Goal: Task Accomplishment & Management: Use online tool/utility

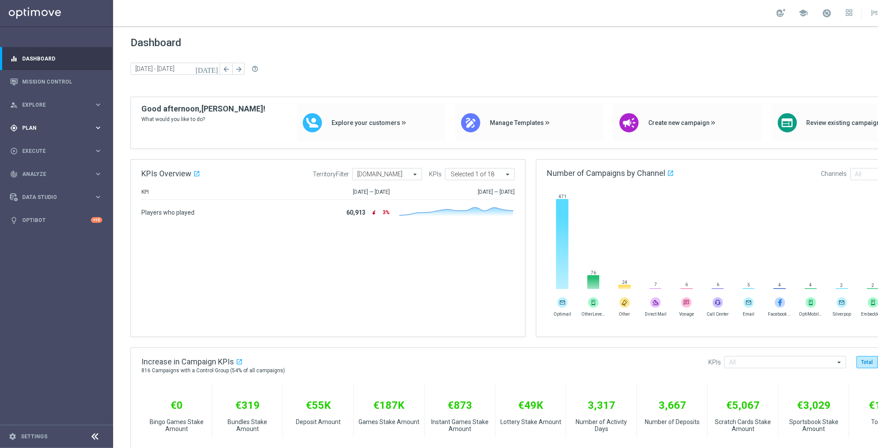
click at [28, 125] on span "Plan" at bounding box center [58, 127] width 72 height 5
click at [48, 80] on link "Mission Control" at bounding box center [62, 81] width 80 height 23
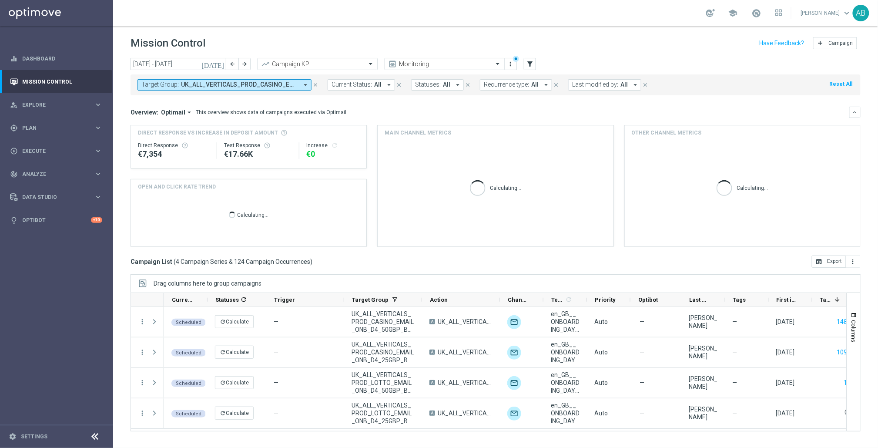
click at [306, 84] on icon "arrow_drop_down" at bounding box center [305, 85] width 8 height 8
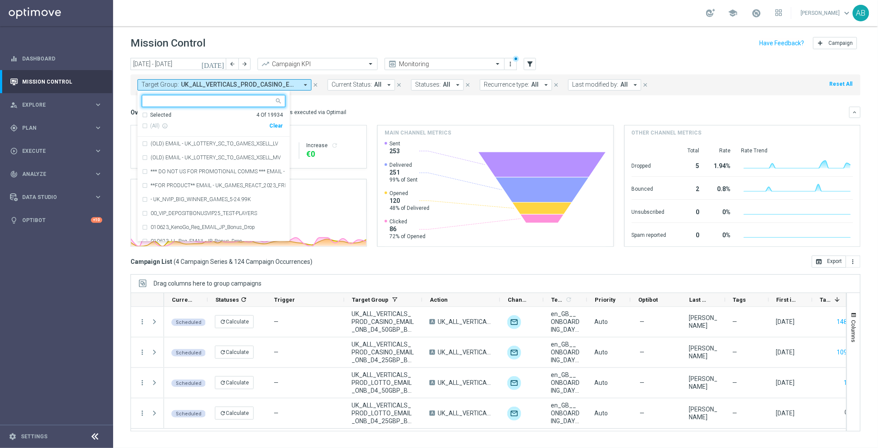
click at [0, 0] on div "Clear" at bounding box center [0, 0] width 0 height 0
click at [184, 99] on input "text" at bounding box center [210, 100] width 127 height 7
paste input "en_GB__IRISHLOTTO_2FOR1_REAC"
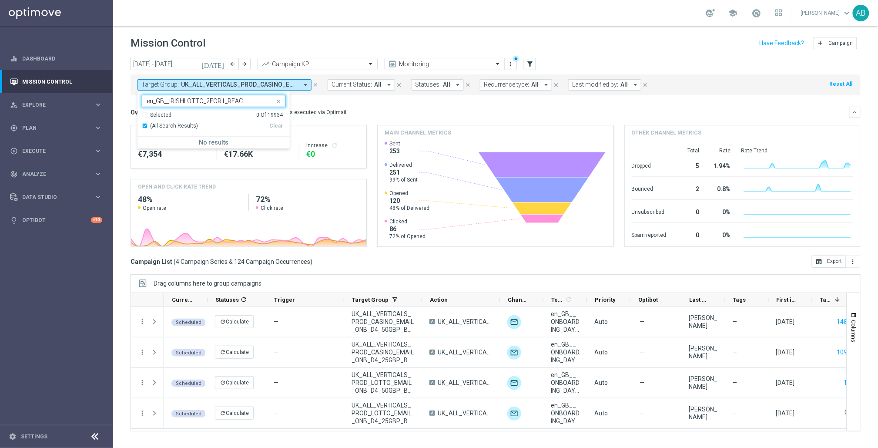
type input "en_GB__IRISHLOTTO_2FOR1_REAC"
click at [317, 84] on icon "close" at bounding box center [315, 85] width 6 height 6
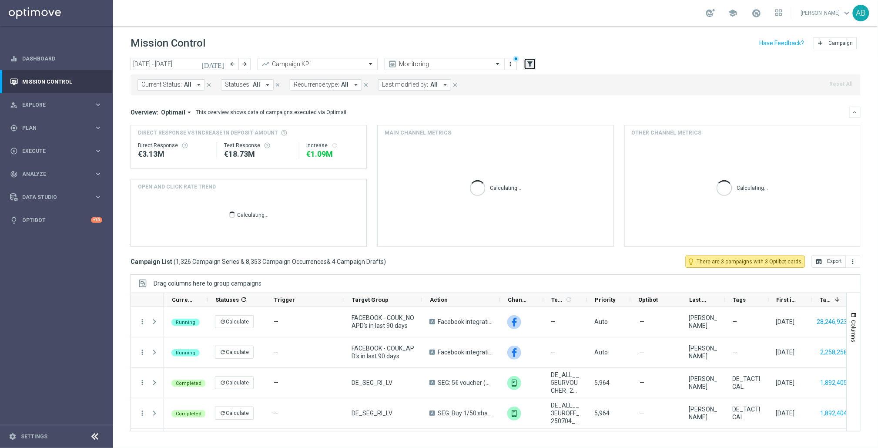
click at [532, 60] on icon "filter_alt" at bounding box center [530, 64] width 8 height 8
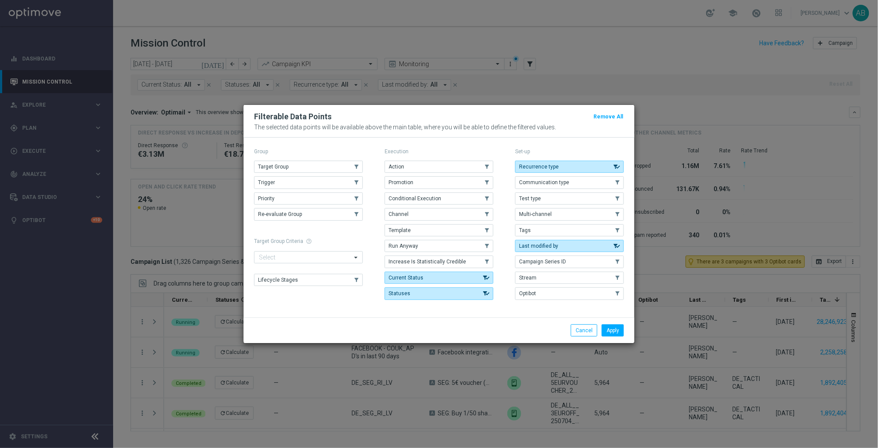
click at [311, 158] on div "Group Target Group .cls-1{fill:none;} .cls-1{fill:none;} Trigger .cls-1{fill:no…" at bounding box center [308, 224] width 109 height 157
click at [304, 163] on button "Target Group" at bounding box center [308, 167] width 109 height 12
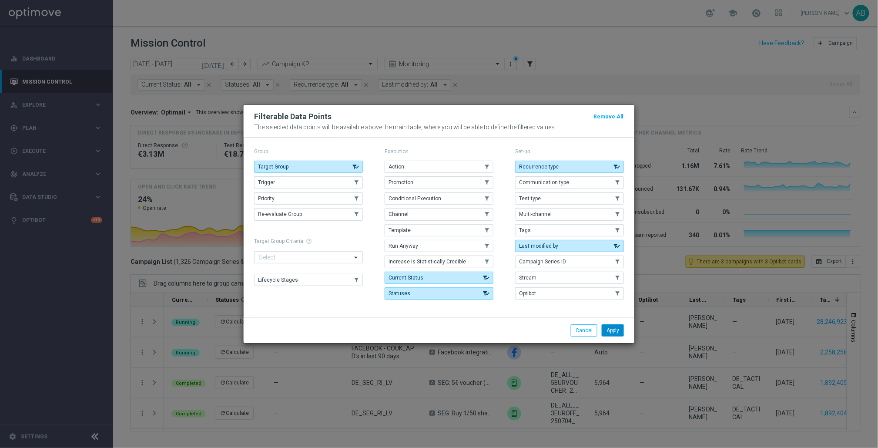
click at [613, 328] on button "Apply" at bounding box center [613, 330] width 22 height 12
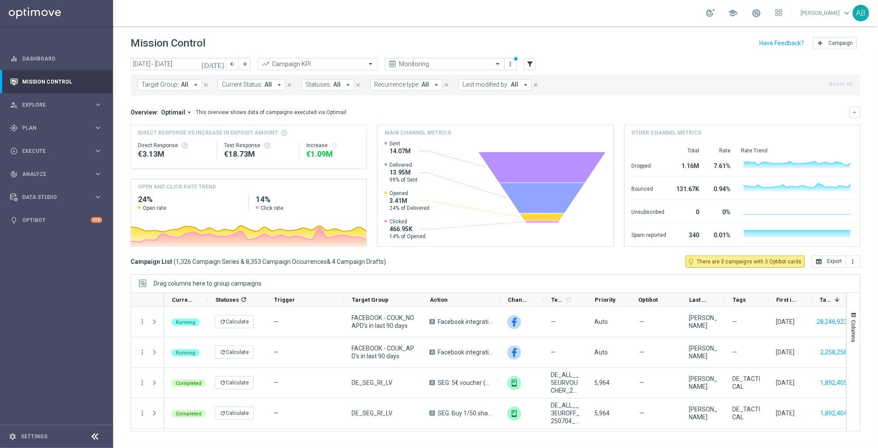
click at [198, 85] on button "Target Group: All arrow_drop_down" at bounding box center [169, 84] width 64 height 11
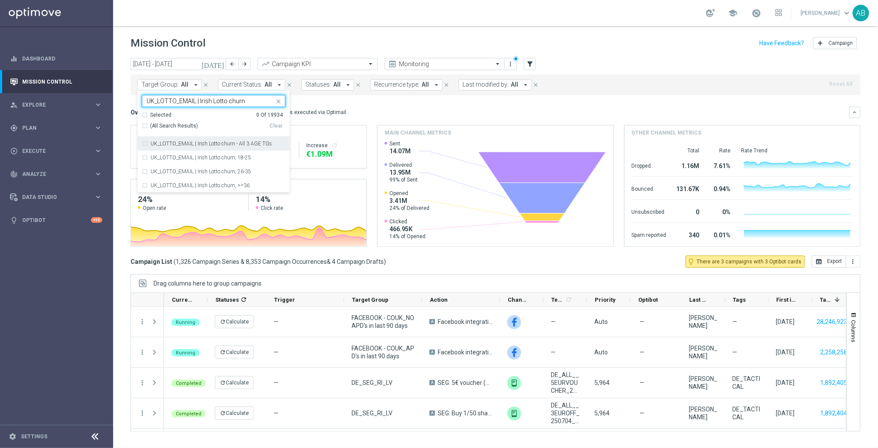
click at [153, 127] on span "(All Search Results)" at bounding box center [174, 125] width 48 height 7
type input "UK_LOTTO_EMAIL | Irish Lotto churn"
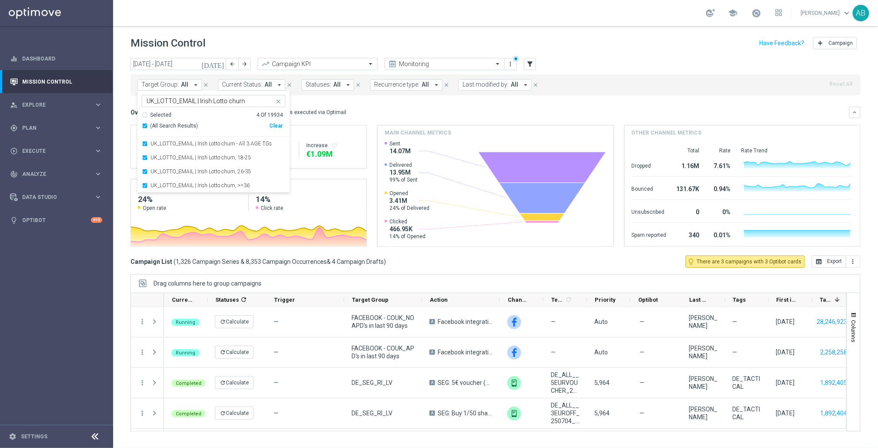
click at [381, 28] on header "Mission Control add Campaign" at bounding box center [495, 42] width 765 height 32
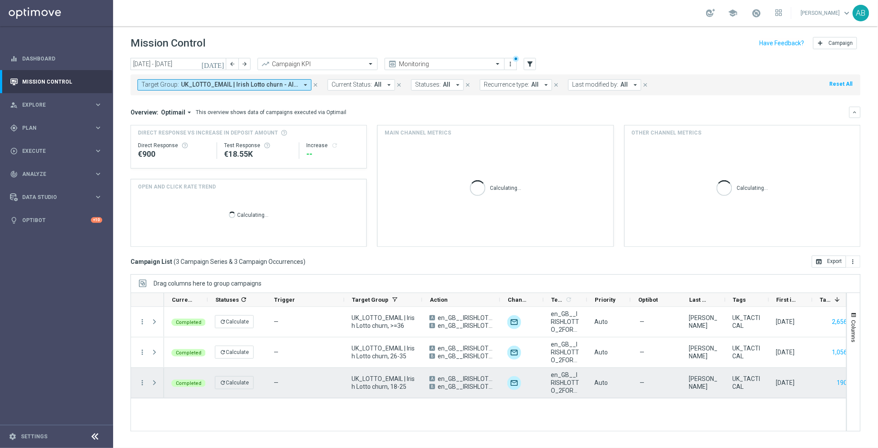
scroll to position [0, 52]
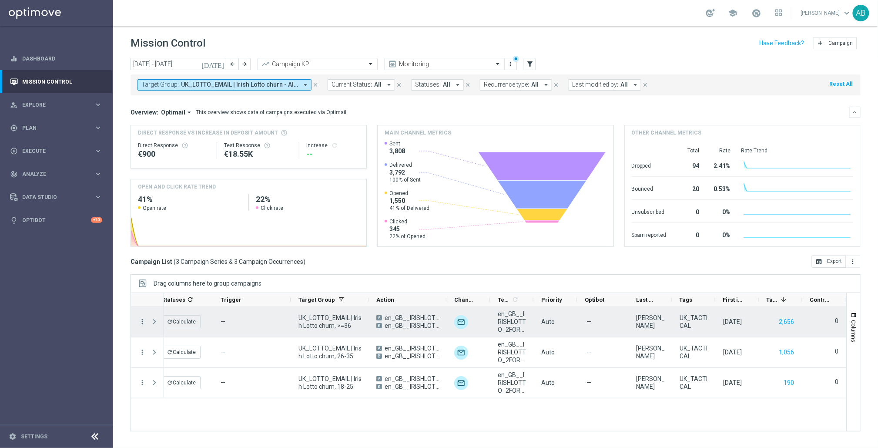
click at [143, 325] on icon "more_vert" at bounding box center [142, 322] width 8 height 8
click at [188, 339] on span "Campaign Metrics" at bounding box center [182, 340] width 45 height 6
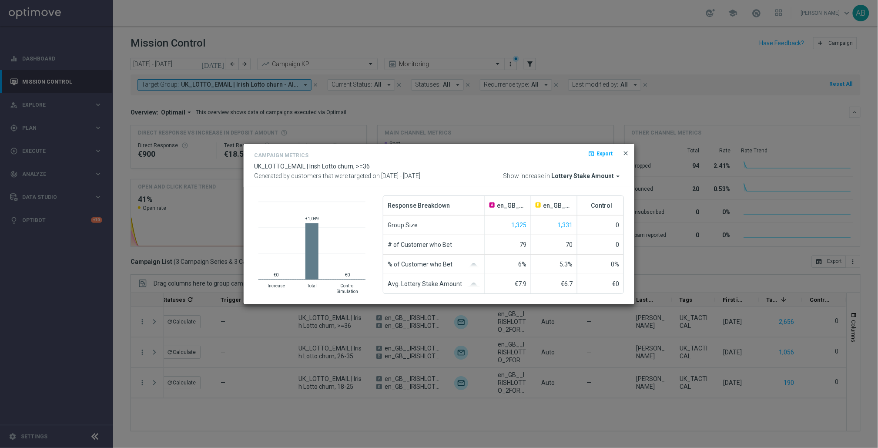
click at [629, 153] on span "close" at bounding box center [625, 153] width 7 height 7
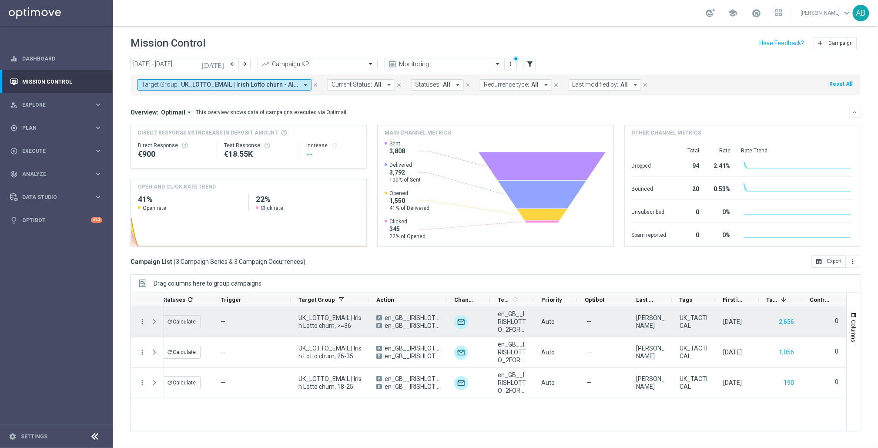
click at [147, 321] on div "Press SPACE to select this row." at bounding box center [155, 322] width 17 height 30
click at [141, 321] on icon "more_vert" at bounding box center [142, 322] width 8 height 8
click at [200, 352] on div "Channel Metrics" at bounding box center [200, 352] width 81 height 6
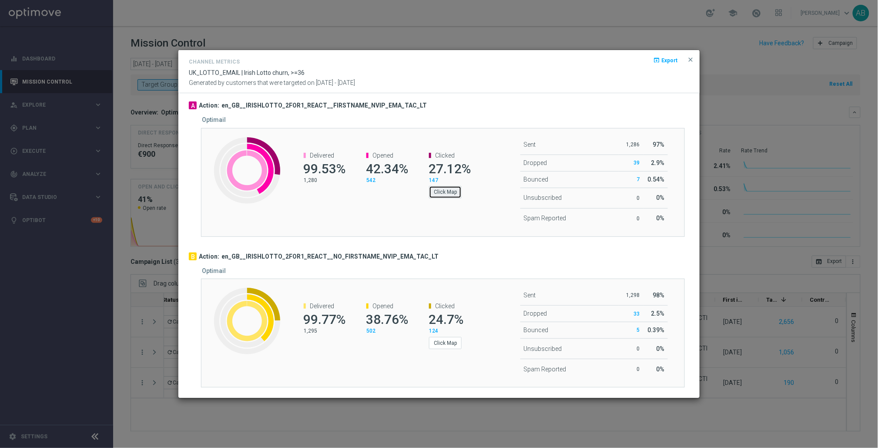
click at [447, 193] on button "Click Map" at bounding box center [445, 192] width 33 height 12
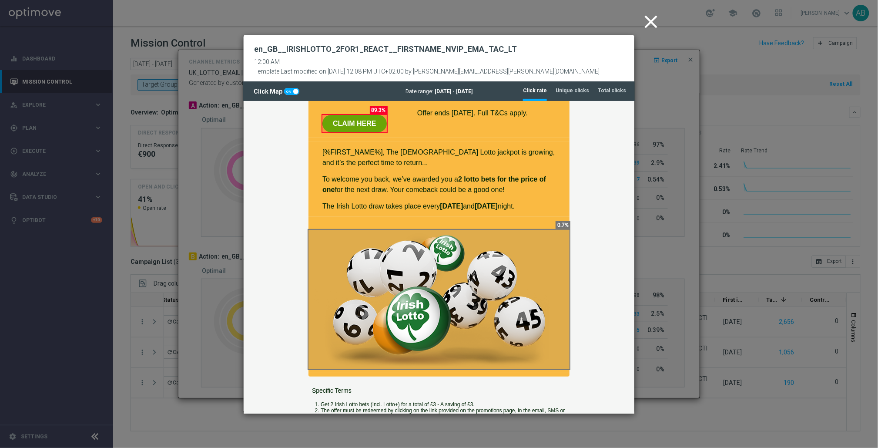
scroll to position [126, 0]
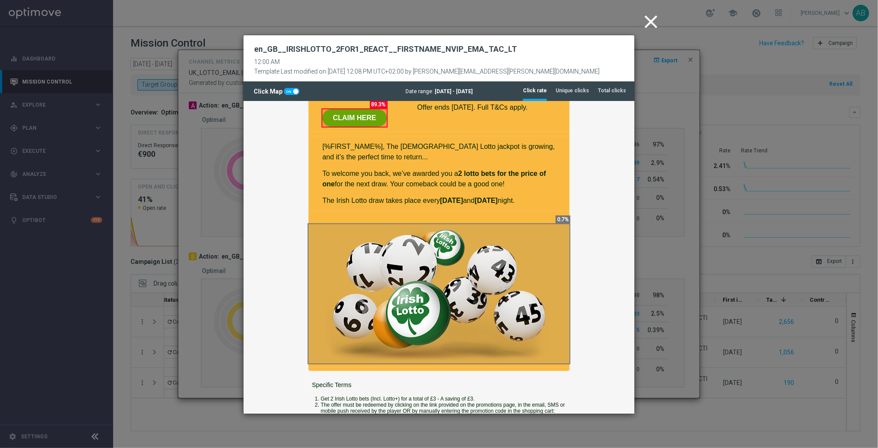
click at [649, 22] on icon "close" at bounding box center [651, 22] width 22 height 22
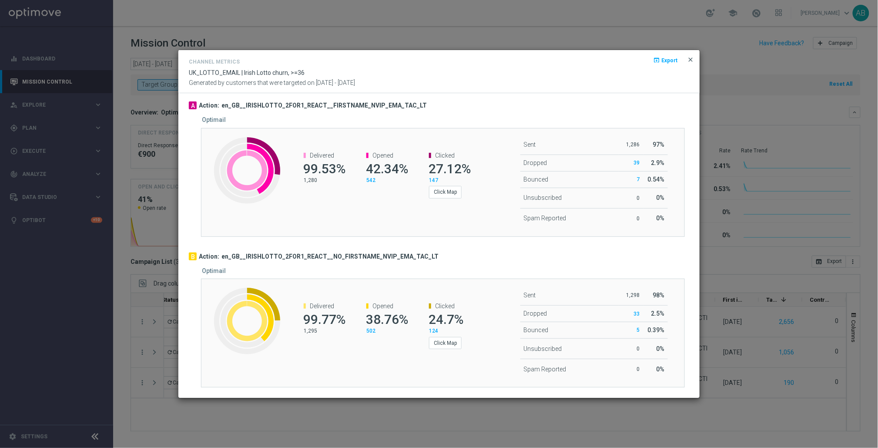
click at [691, 56] on span "close" at bounding box center [690, 59] width 7 height 7
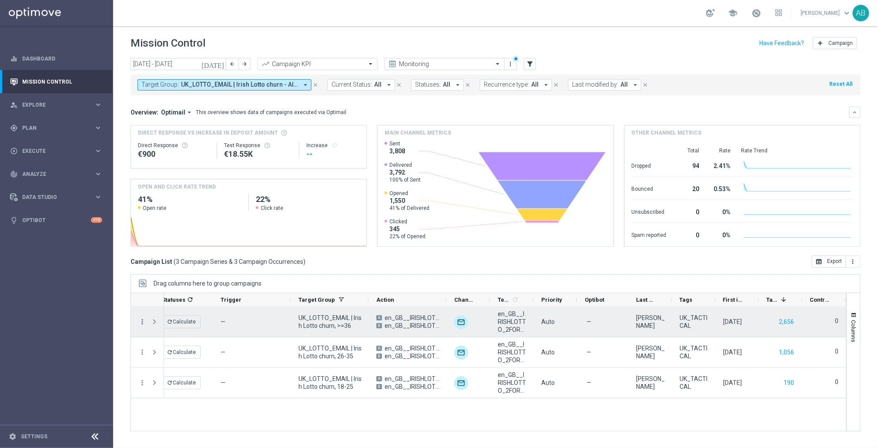
click at [144, 323] on icon "more_vert" at bounding box center [142, 322] width 8 height 8
click at [322, 316] on span "UK_LOTTO_EMAIL | Irish Lotto churn, >=36" at bounding box center [329, 322] width 63 height 16
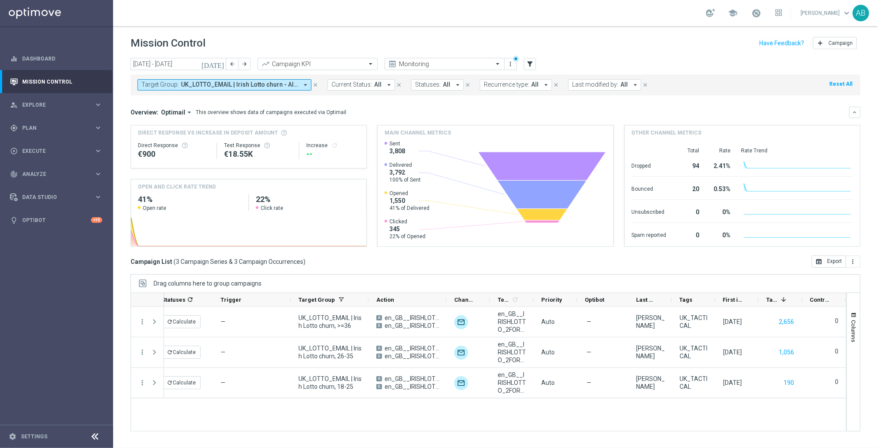
click at [576, 423] on div "Completed refresh Calculate — UK_LOTTO_EMAIL | Irish Lotto churn, >=36 A en_GB_…" at bounding box center [505, 369] width 682 height 124
drag, startPoint x: 672, startPoint y: 301, endPoint x: 696, endPoint y: 305, distance: 24.3
click at [696, 305] on div "Tags" at bounding box center [694, 300] width 44 height 14
drag, startPoint x: 670, startPoint y: 300, endPoint x: 715, endPoint y: 303, distance: 44.9
click at [715, 303] on div at bounding box center [716, 299] width 3 height 13
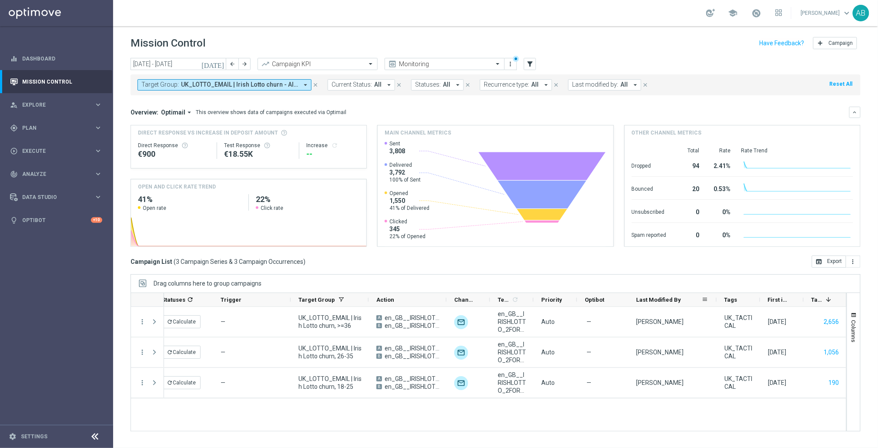
click at [181, 113] on span "Optimail" at bounding box center [173, 112] width 24 height 8
click at [174, 120] on div "Analysis" at bounding box center [176, 126] width 52 height 12
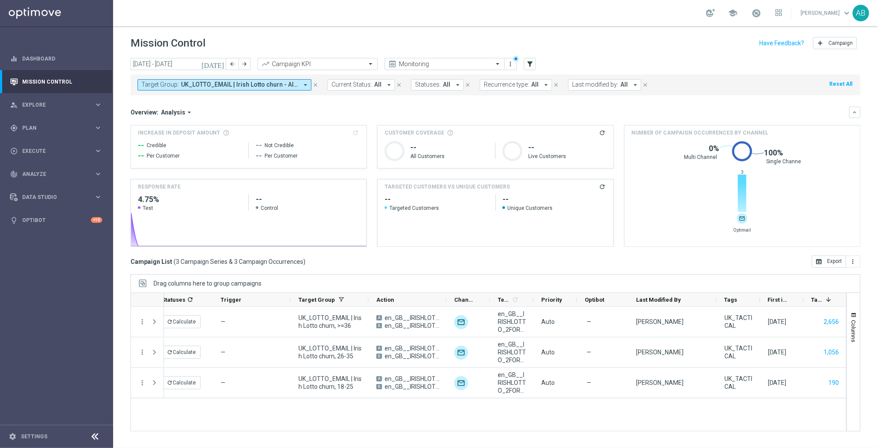
click at [181, 110] on span "Analysis" at bounding box center [173, 112] width 24 height 8
click at [172, 129] on div "Analysis" at bounding box center [176, 126] width 52 height 12
click at [173, 114] on span "Analysis" at bounding box center [173, 112] width 24 height 8
click at [167, 138] on div "Optimail" at bounding box center [164, 139] width 20 height 8
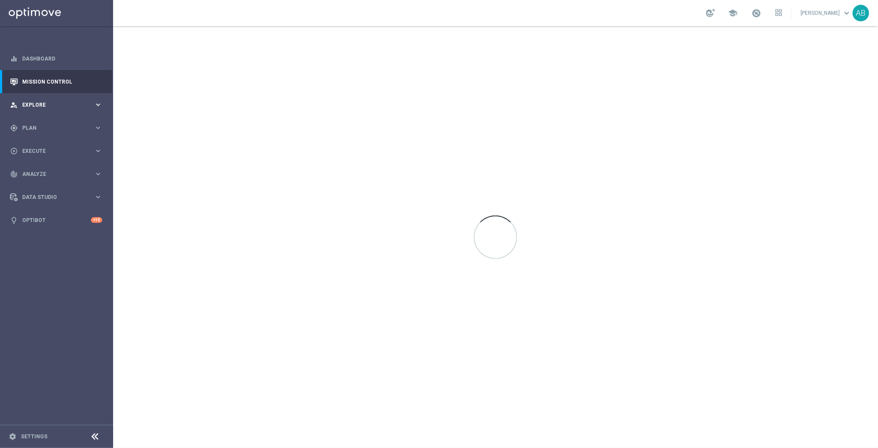
click at [71, 108] on div "person_search Explore keyboard_arrow_right" at bounding box center [56, 104] width 112 height 23
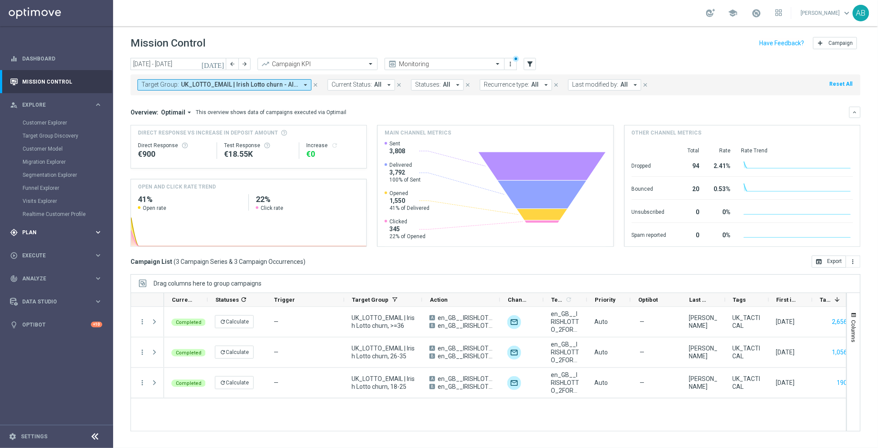
click at [40, 230] on span "Plan" at bounding box center [58, 232] width 72 height 5
click at [55, 174] on button "Templates keyboard_arrow_right" at bounding box center [63, 171] width 80 height 7
click at [53, 183] on link "Optimail" at bounding box center [59, 184] width 64 height 7
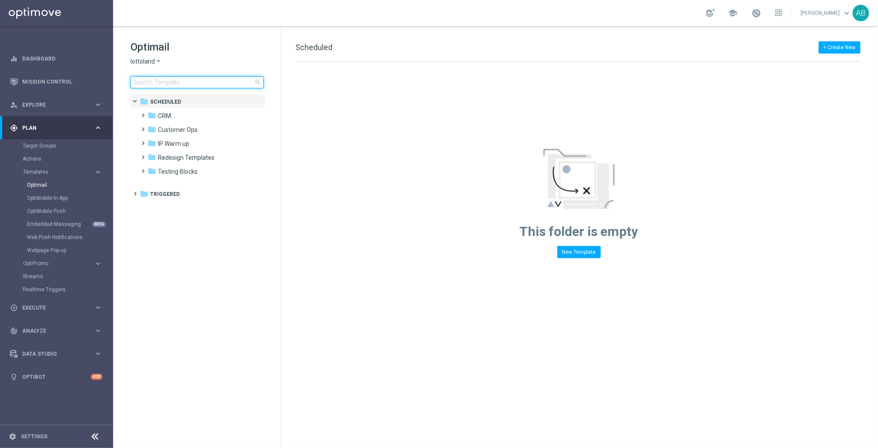
click at [189, 79] on input at bounding box center [197, 82] width 133 height 12
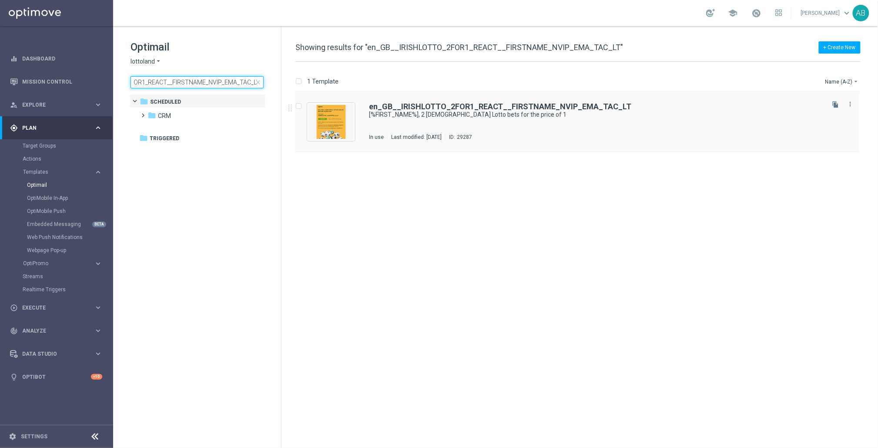
type input "en_GB__IRISHLOTTO_2FOR1_REACT__FIRSTNAME_NVIP_EMA_TAC_LT"
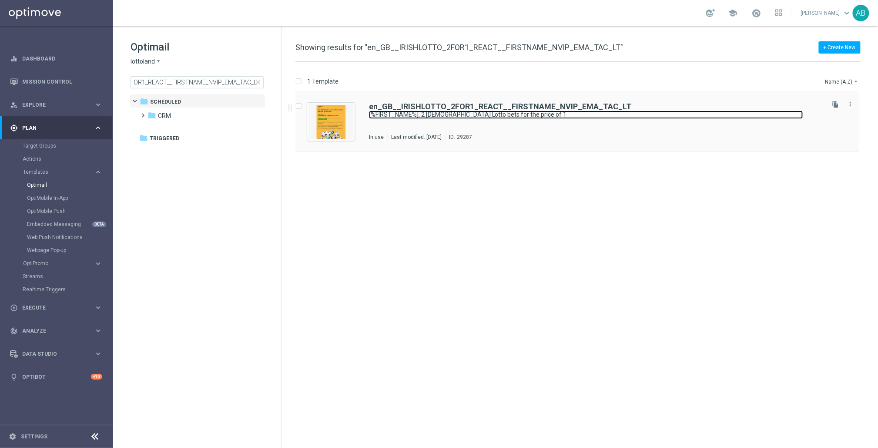
click at [427, 114] on link "[%FIRST_NAME%], 2 Irish Lotto bets for the price of 1" at bounding box center [586, 115] width 434 height 8
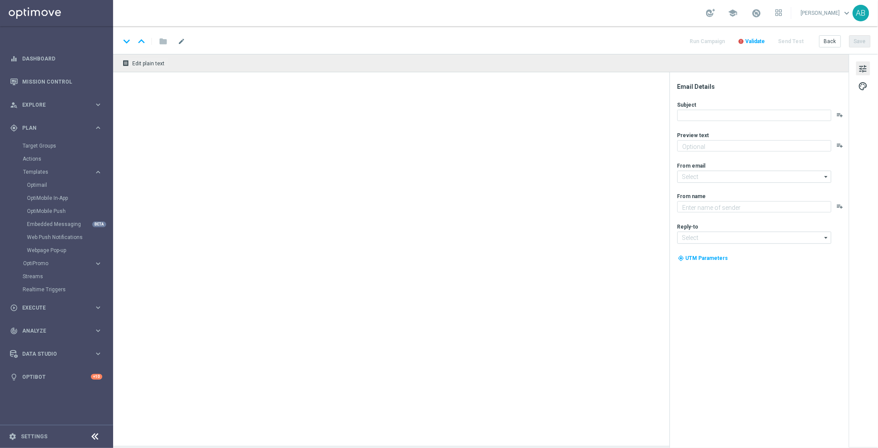
type textarea "We Missed You - enjoy this deal on us"
type input "mail@crm.lottoland.com"
type textarea "Lottoland"
type input "support@lottoland.co.uk"
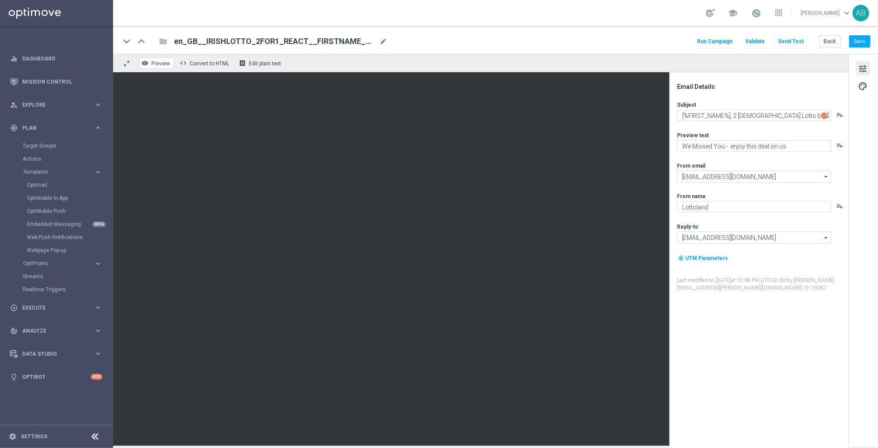
click at [159, 64] on span "Preview" at bounding box center [160, 63] width 19 height 6
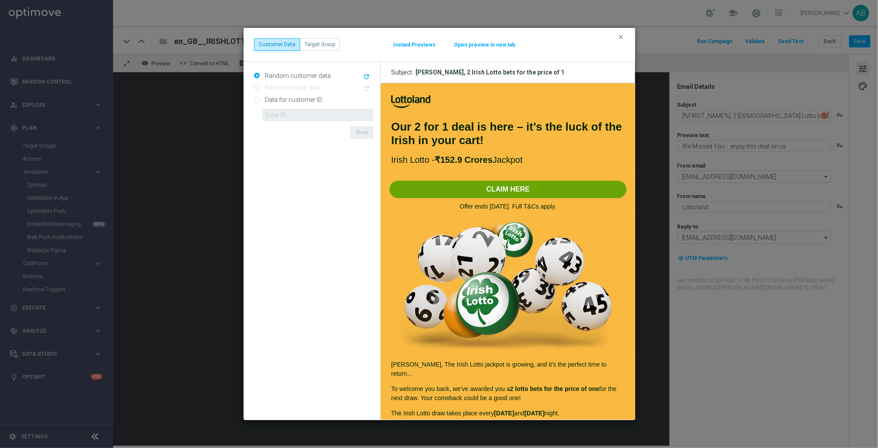
click at [422, 44] on button "Instant Previews" at bounding box center [414, 44] width 43 height 7
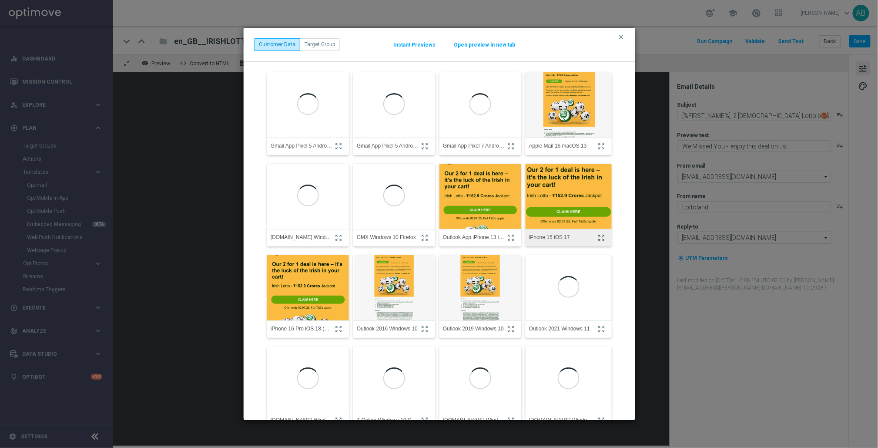
click at [603, 235] on icon "zoom_out_map" at bounding box center [601, 238] width 8 height 8
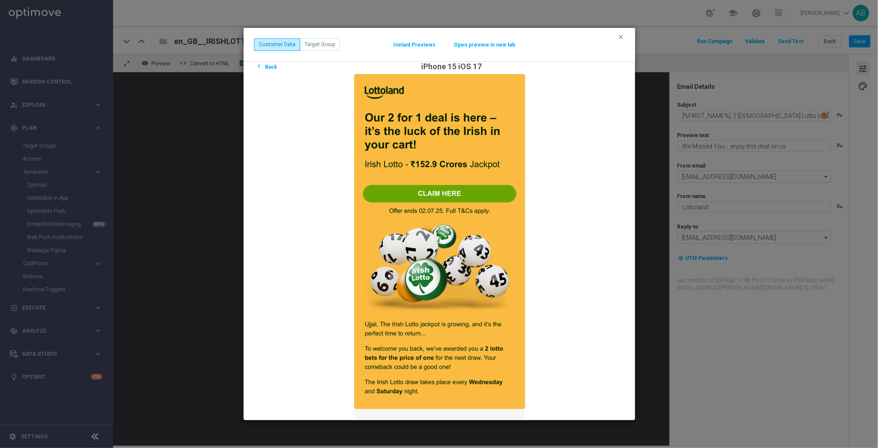
scroll to position [13, 0]
click at [621, 39] on icon "clear" at bounding box center [620, 36] width 7 height 7
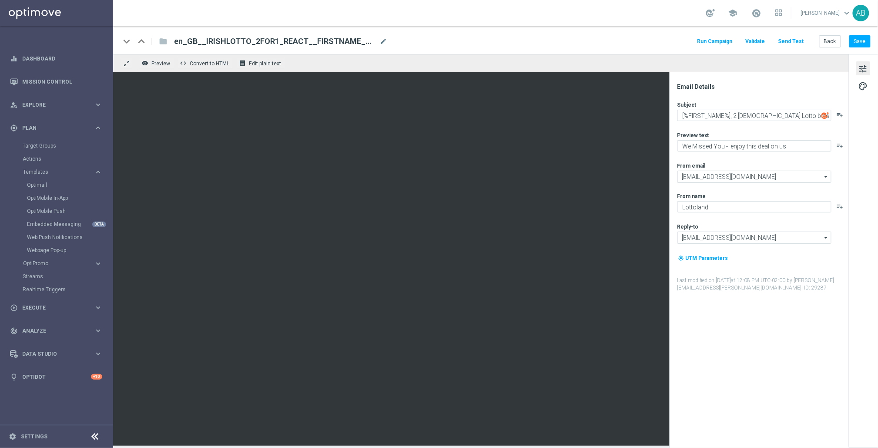
click at [789, 43] on button "Send Test" at bounding box center [791, 42] width 28 height 12
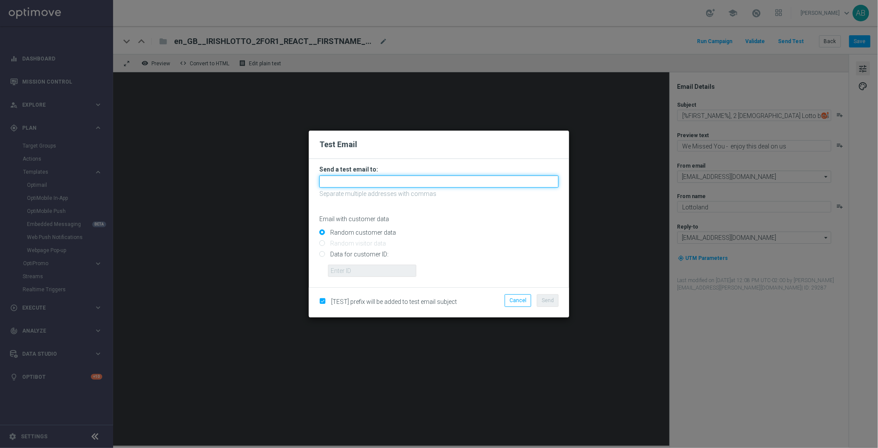
click at [367, 183] on input "text" at bounding box center [438, 181] width 239 height 12
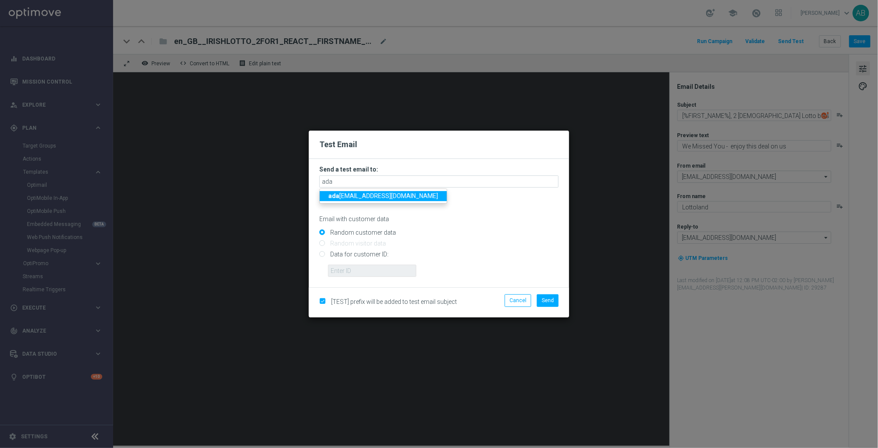
click at [365, 198] on span "ada m.bloor@lottoland.com" at bounding box center [383, 195] width 110 height 7
type input "adam.bloor@lottoland.com"
click at [550, 299] on span "Send" at bounding box center [548, 300] width 12 height 6
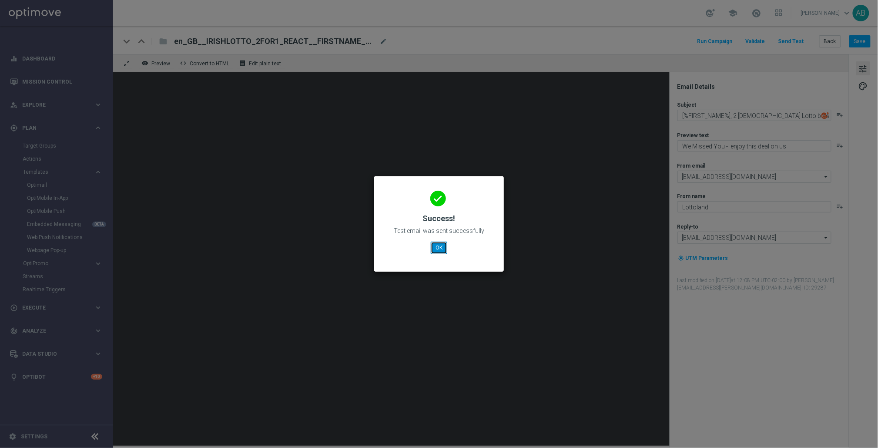
click at [435, 249] on button "OK" at bounding box center [439, 247] width 17 height 12
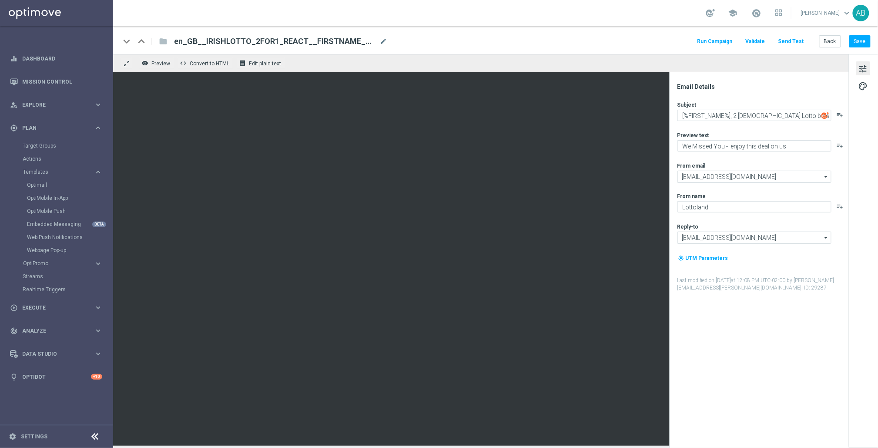
click at [736, 379] on div "Email Details Subject [%FIRST_NAME%], 2 Irish Lotto bets for the price of 1 pla…" at bounding box center [761, 265] width 173 height 365
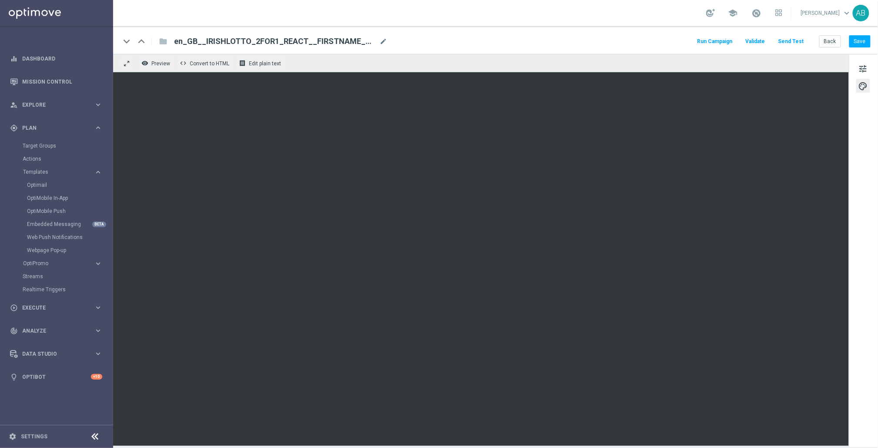
click at [866, 234] on div "tune palette" at bounding box center [863, 250] width 29 height 393
click at [164, 64] on span "Preview" at bounding box center [160, 63] width 19 height 6
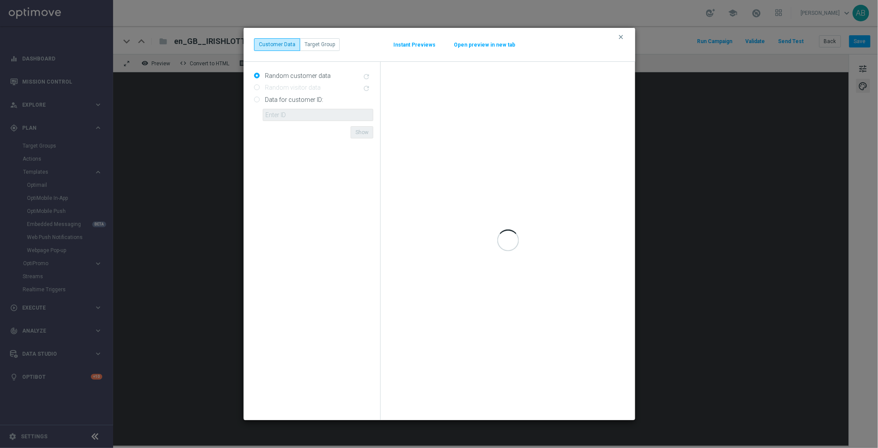
click at [284, 103] on label "Data for customer ID:" at bounding box center [293, 100] width 60 height 8
click at [260, 103] on input "Data for customer ID:" at bounding box center [257, 100] width 6 height 6
radio input "true"
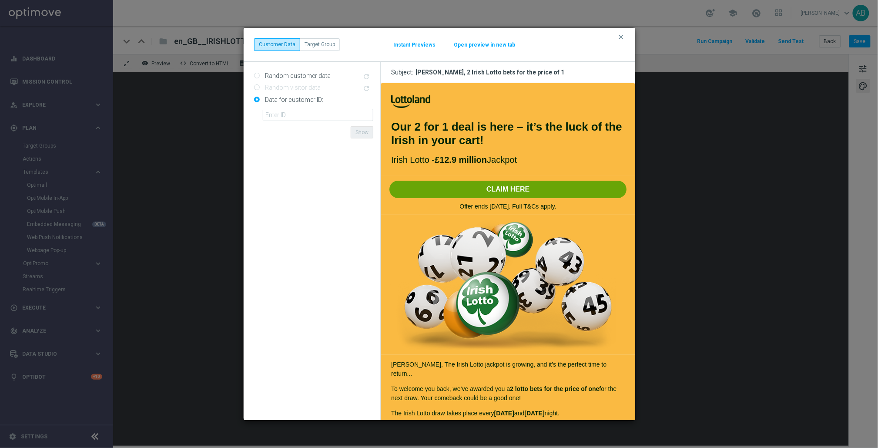
scroll to position [0, 0]
click at [318, 116] on input "text" at bounding box center [318, 115] width 111 height 12
paste input "4832825"
type input "4832825"
click at [365, 132] on button "Show" at bounding box center [362, 132] width 23 height 12
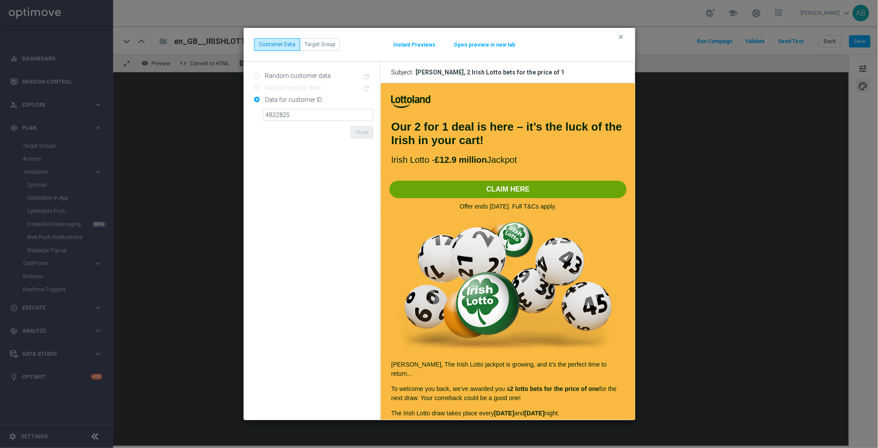
click at [399, 44] on button "Instant Previews" at bounding box center [414, 44] width 43 height 7
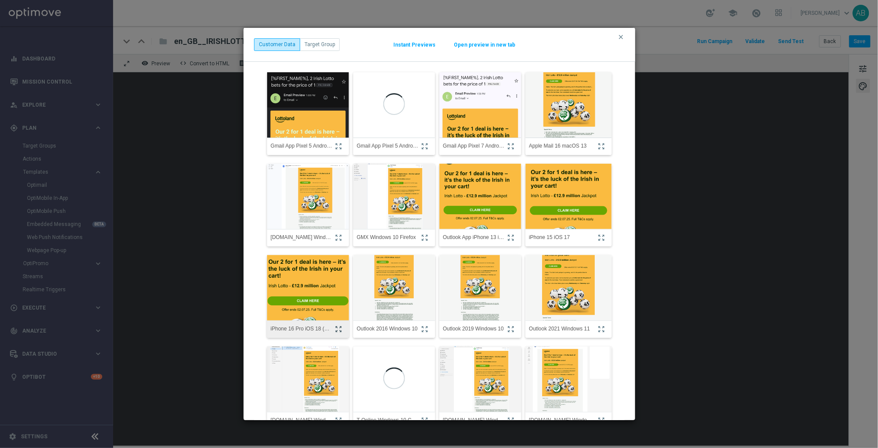
click at [342, 328] on icon "zoom_out_map" at bounding box center [339, 329] width 8 height 8
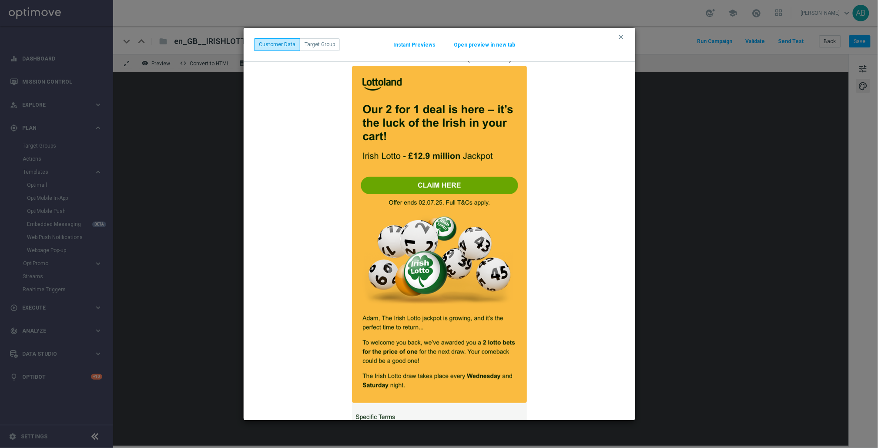
scroll to position [18, 0]
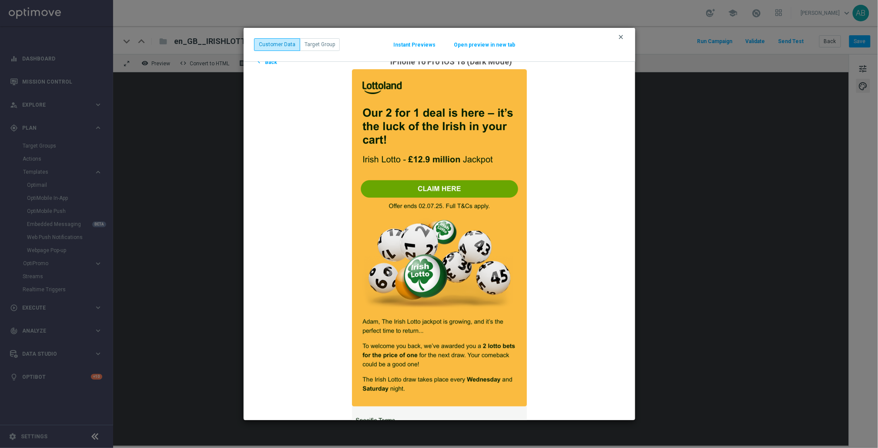
click at [622, 35] on icon "clear" at bounding box center [620, 36] width 7 height 7
